Goal: Transaction & Acquisition: Purchase product/service

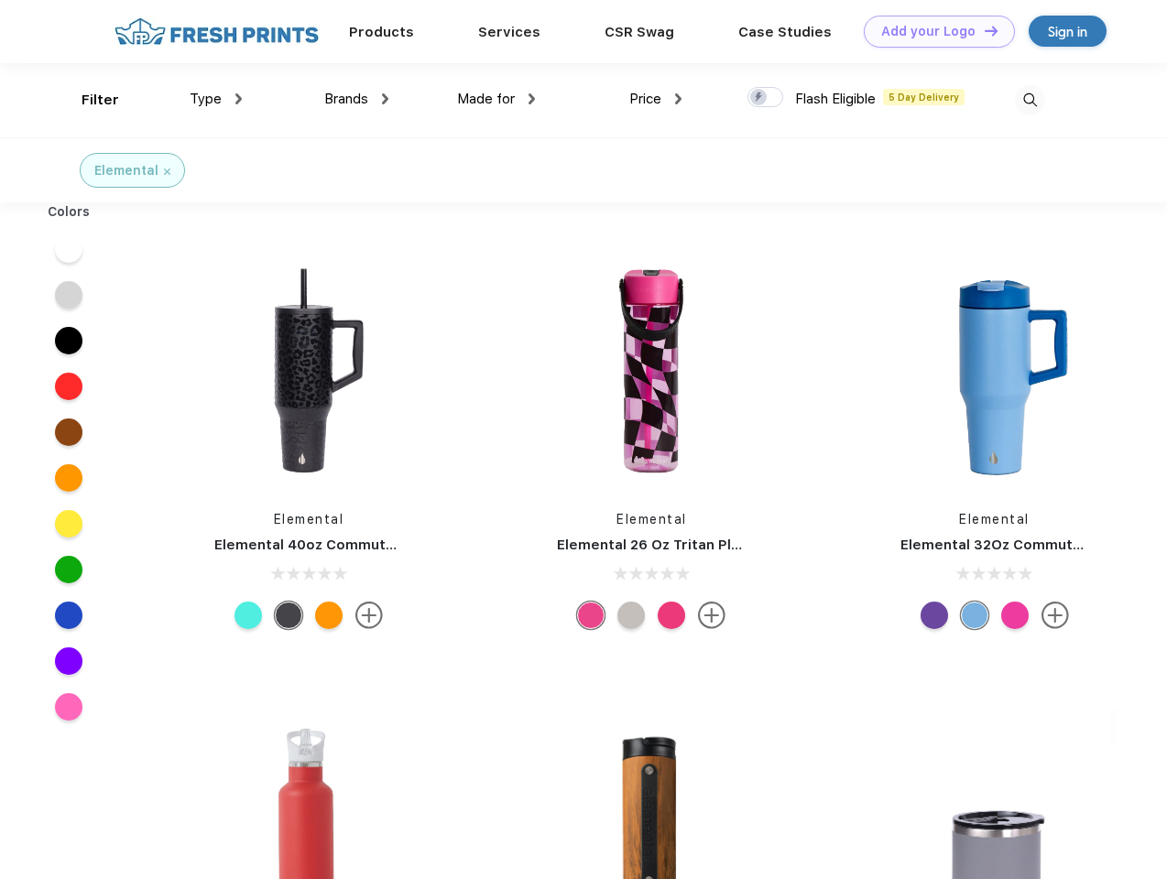
click at [932, 31] on link "Add your Logo Design Tool" at bounding box center [938, 32] width 151 height 32
click at [0, 0] on div "Design Tool" at bounding box center [0, 0] width 0 height 0
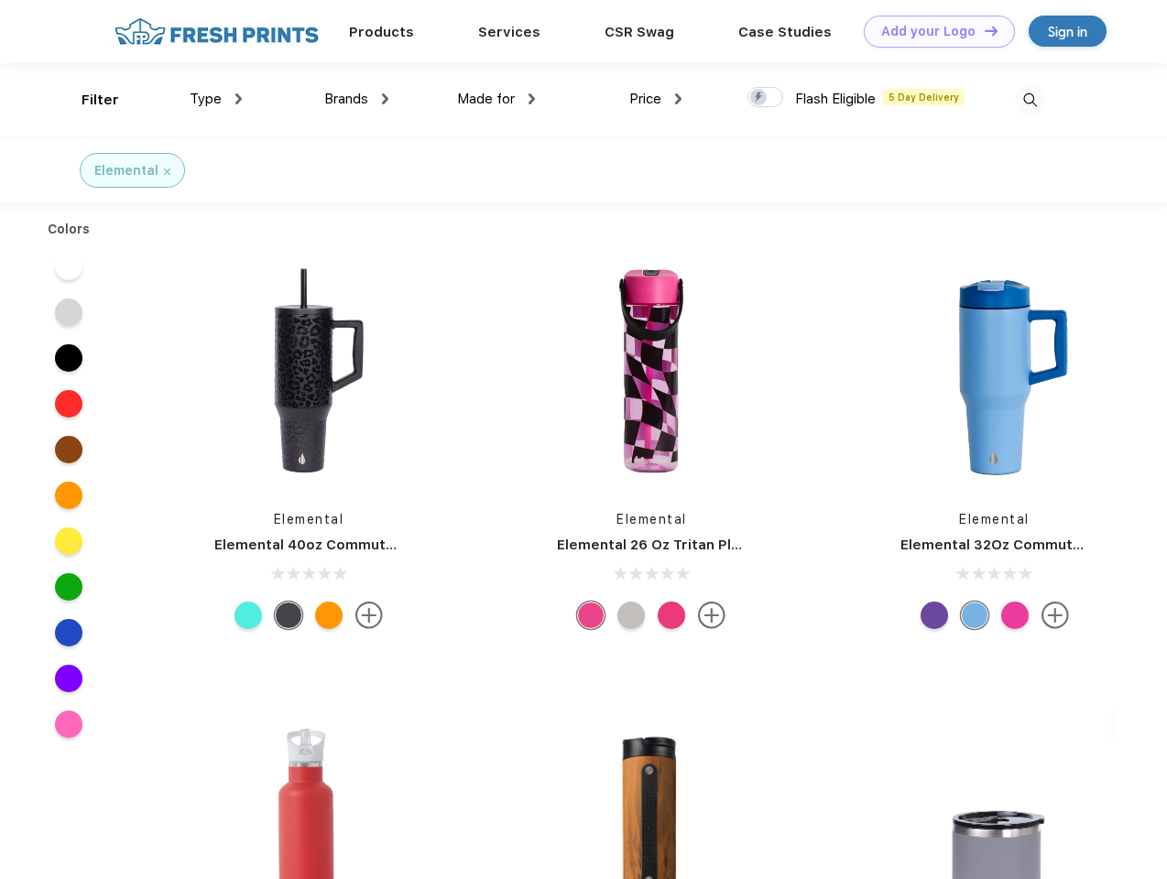
click at [982, 30] on link "Add your Logo Design Tool" at bounding box center [938, 32] width 151 height 32
click at [88, 100] on div "Filter" at bounding box center [100, 100] width 38 height 21
click at [216, 99] on span "Type" at bounding box center [206, 99] width 32 height 16
click at [356, 99] on span "Brands" at bounding box center [346, 99] width 44 height 16
click at [496, 99] on span "Made for" at bounding box center [486, 99] width 58 height 16
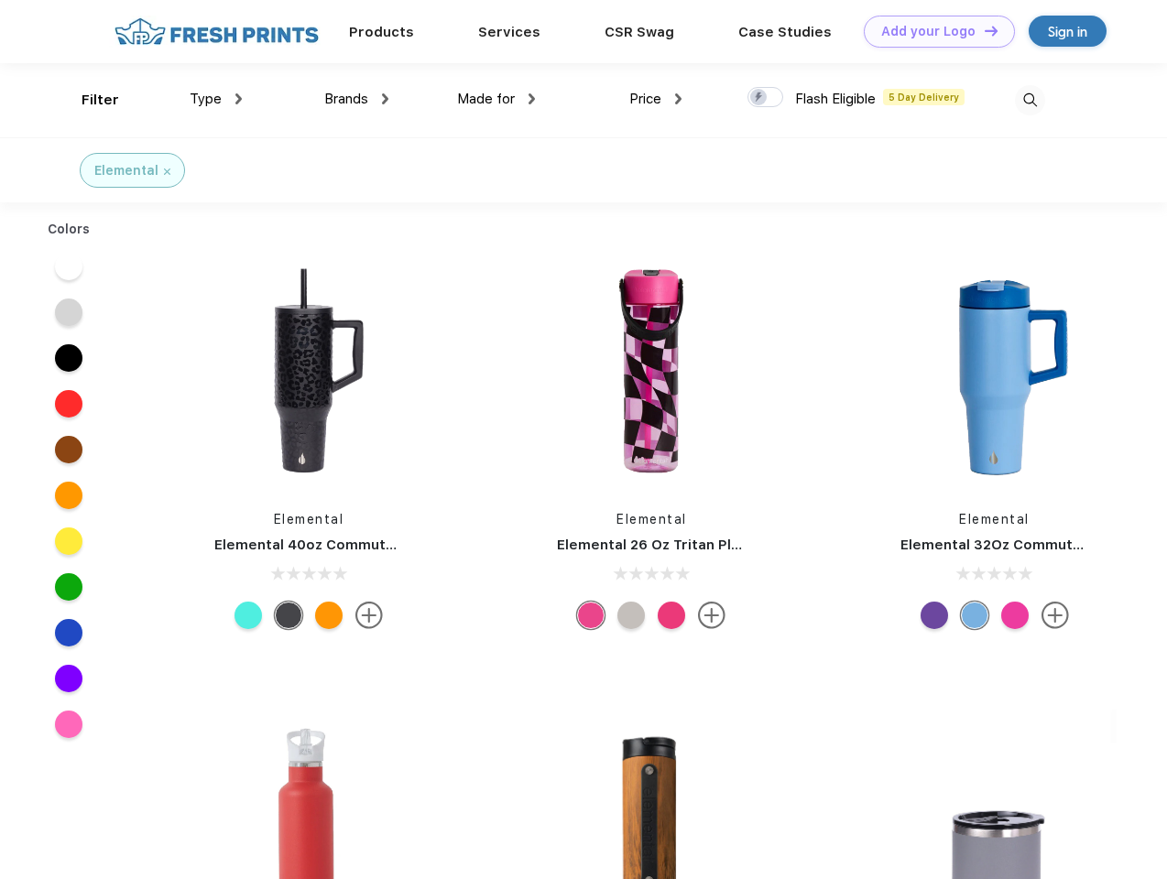
click at [656, 99] on span "Price" at bounding box center [645, 99] width 32 height 16
click at [765, 98] on div at bounding box center [765, 97] width 36 height 20
click at [759, 98] on input "checkbox" at bounding box center [753, 92] width 12 height 12
click at [1029, 100] on img at bounding box center [1030, 100] width 30 height 30
